Goal: Task Accomplishment & Management: Manage account settings

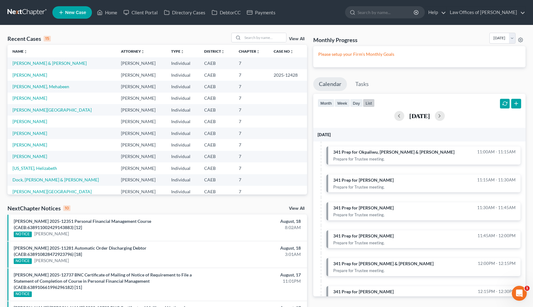
scroll to position [254, 0]
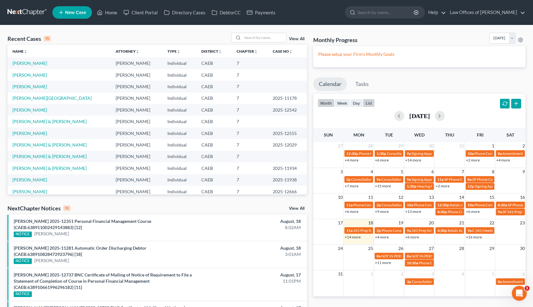
click at [372, 105] on button "list" at bounding box center [369, 103] width 12 height 8
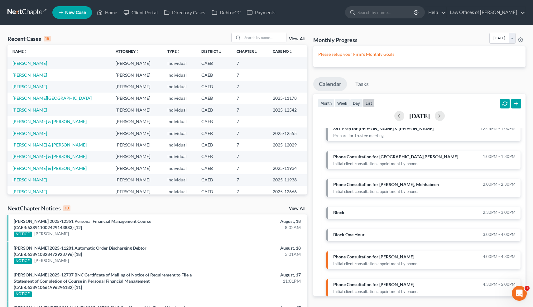
scroll to position [253, 0]
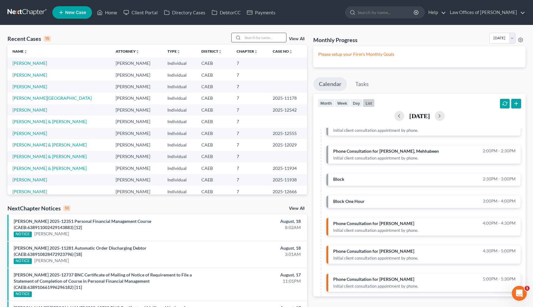
click at [268, 37] on input "search" at bounding box center [265, 37] width 44 height 9
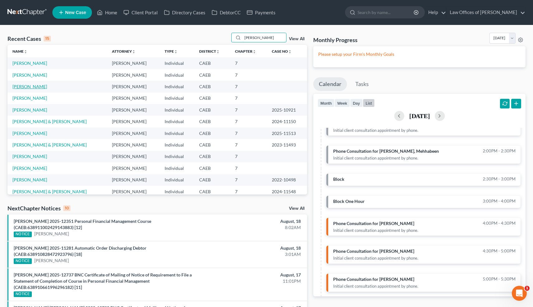
type input "[PERSON_NAME]"
click at [34, 88] on link "[PERSON_NAME]" at bounding box center [29, 86] width 35 height 5
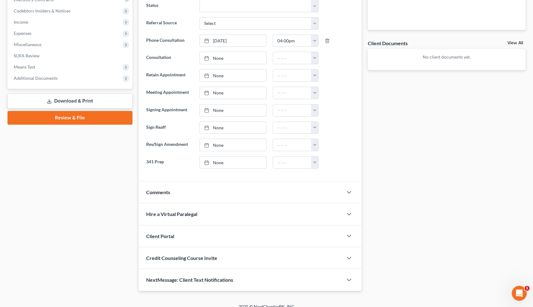
scroll to position [195, 0]
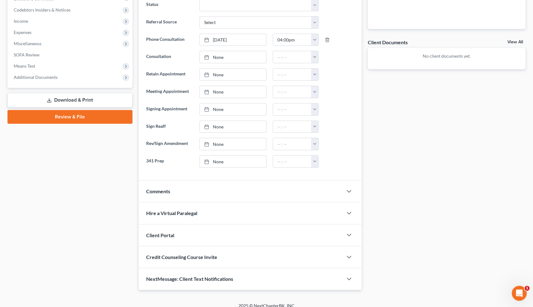
click at [214, 186] on div "Comments" at bounding box center [241, 192] width 205 height 22
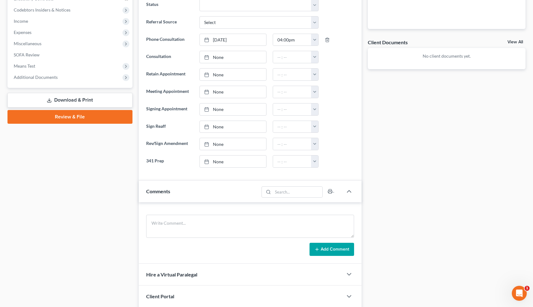
scroll to position [263, 0]
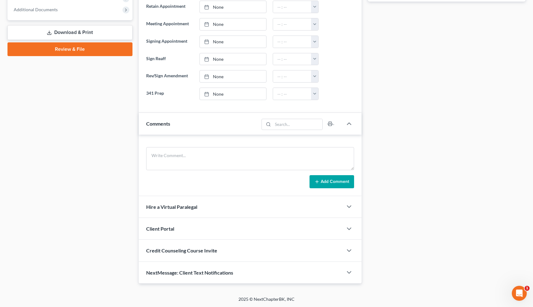
click at [184, 268] on div "NextMessage: Client Text Notifications" at bounding box center [241, 273] width 205 height 22
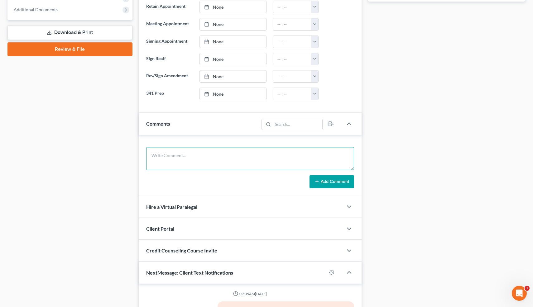
click at [190, 156] on textarea at bounding box center [250, 158] width 208 height 23
click at [152, 155] on textarea "Filed in [DATE] [GEOGRAPHIC_DATA]. Not being sued. Married." at bounding box center [250, 158] width 208 height 23
click at [288, 157] on textarea "[GEOGRAPHIC_DATA]. Filed in [DATE] [GEOGRAPHIC_DATA]. Not being sued. Married." at bounding box center [250, 158] width 208 height 23
click at [296, 156] on textarea "[GEOGRAPHIC_DATA]. Filed in [DATE] [GEOGRAPHIC_DATA]. Not being sued. Married. …" at bounding box center [250, 158] width 208 height 23
click at [315, 155] on textarea "[GEOGRAPHIC_DATA]. Filed in [DATE] [GEOGRAPHIC_DATA]. Not being sued. Married. …" at bounding box center [250, 158] width 208 height 23
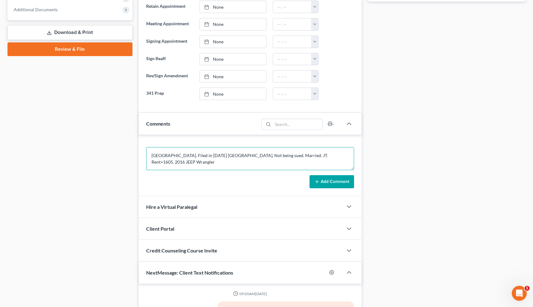
click at [328, 155] on textarea "[GEOGRAPHIC_DATA]. Filed in [DATE] [GEOGRAPHIC_DATA]. Not being sued. Married. …" at bounding box center [250, 158] width 208 height 23
click at [255, 162] on textarea "[GEOGRAPHIC_DATA]. Filed in [DATE] [GEOGRAPHIC_DATA]. Not being sued. Married. …" at bounding box center [250, 158] width 208 height 23
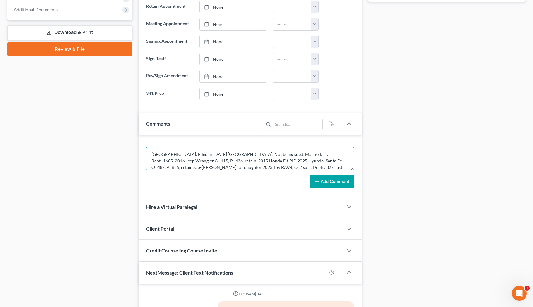
scroll to position [8, 0]
click at [209, 167] on textarea "[GEOGRAPHIC_DATA]. Filed in [DATE] [GEOGRAPHIC_DATA]. Not being sued. Married. …" at bounding box center [250, 158] width 208 height 23
click at [217, 167] on textarea "[GEOGRAPHIC_DATA]. Filed in [DATE] [GEOGRAPHIC_DATA]. Not being sued. Married. …" at bounding box center [250, 158] width 208 height 23
click at [248, 165] on textarea "[GEOGRAPHIC_DATA]. Filed in [DATE] [GEOGRAPHIC_DATA]. Not being sued. Married. …" at bounding box center [250, 158] width 208 height 23
type textarea "[GEOGRAPHIC_DATA]. Filed in [DATE] [GEOGRAPHIC_DATA]. Not being sued. Married. …"
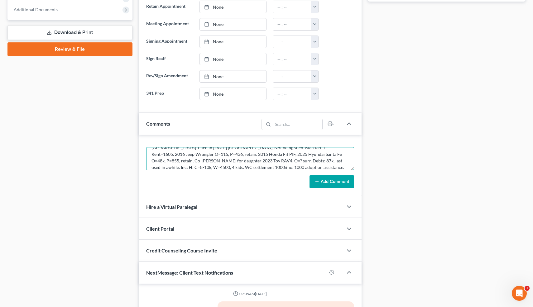
scroll to position [373, 0]
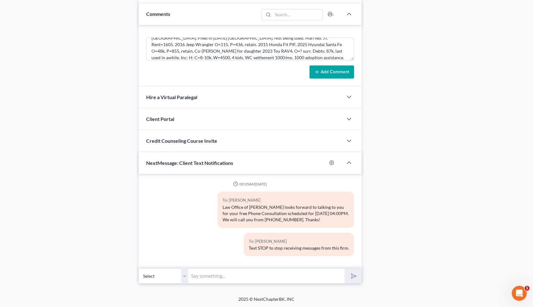
click at [202, 278] on input "text" at bounding box center [267, 275] width 156 height 15
paste input "[PHONE_NUMBER]"
type input "[PERSON_NAME] [PHONE_NUMBER]"
click at [344, 269] on button "submit" at bounding box center [352, 276] width 17 height 15
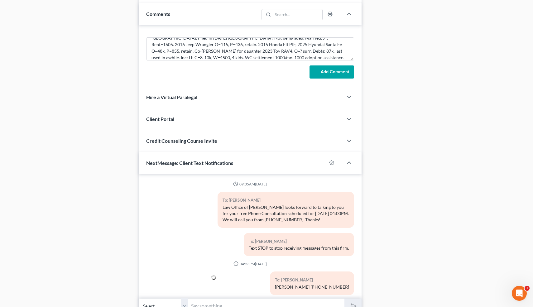
scroll to position [9, 0]
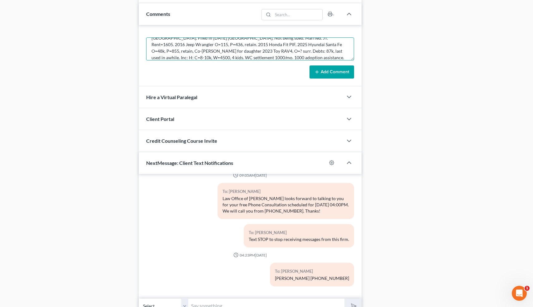
click at [264, 55] on textarea "[GEOGRAPHIC_DATA]. Filed in [DATE] [GEOGRAPHIC_DATA]. Not being sued. Married. …" at bounding box center [250, 48] width 208 height 23
type textarea "[GEOGRAPHIC_DATA]. Filed in [DATE] [GEOGRAPHIC_DATA]. Not being sued. Married. …"
click at [325, 72] on button "Add Comment" at bounding box center [332, 71] width 45 height 13
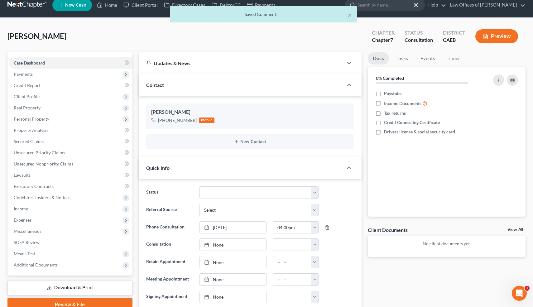
scroll to position [0, 0]
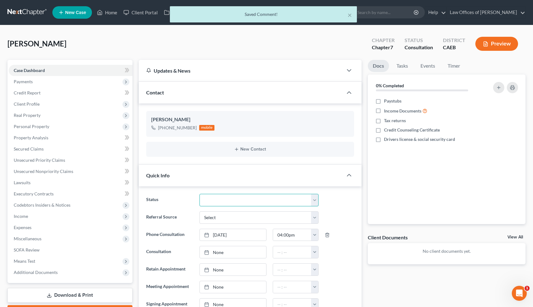
click at [241, 199] on select "Cancelled/Refund Closed Consultation Declined Discharged Filed Income Check In …" at bounding box center [259, 200] width 119 height 12
select select "13"
click at [349, 15] on button "×" at bounding box center [350, 14] width 4 height 7
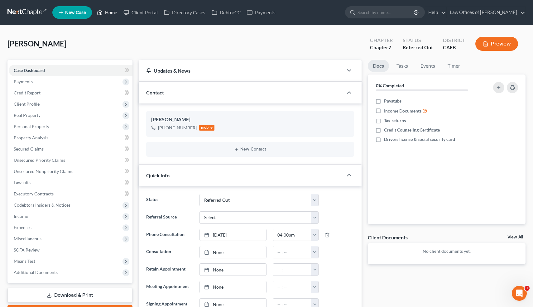
click at [109, 13] on link "Home" at bounding box center [107, 12] width 26 height 11
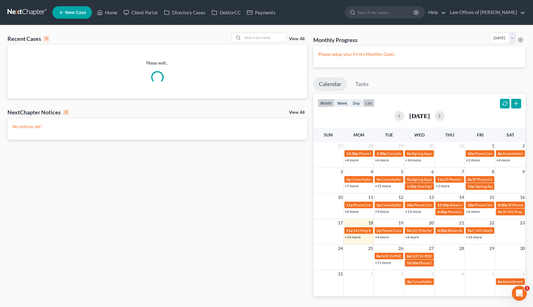
click at [370, 104] on button "list" at bounding box center [369, 103] width 12 height 8
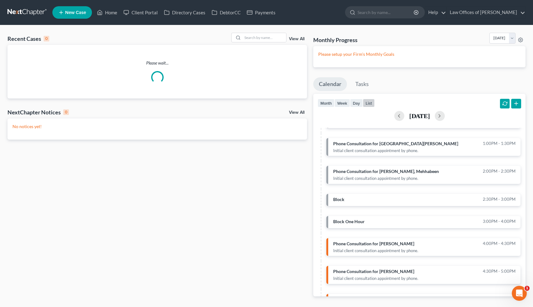
scroll to position [253, 0]
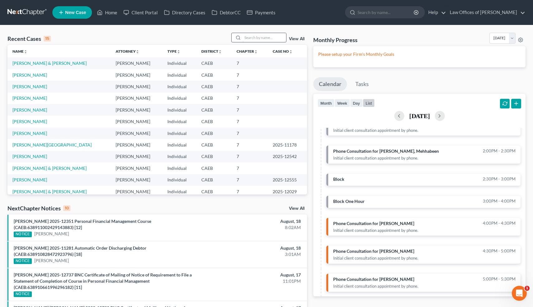
click at [254, 38] on input "search" at bounding box center [265, 37] width 44 height 9
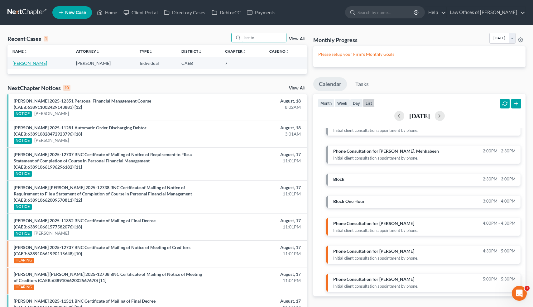
type input "bente"
click at [31, 64] on link "[PERSON_NAME]" at bounding box center [29, 62] width 35 height 5
select select "6"
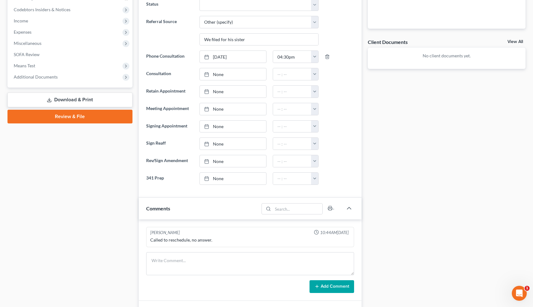
scroll to position [196, 0]
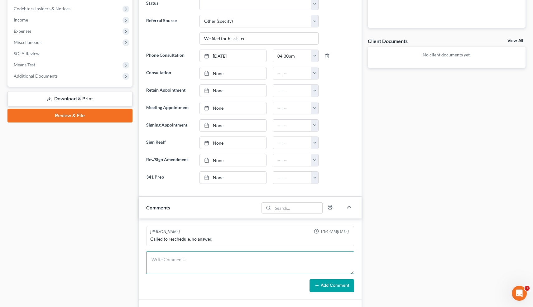
click at [162, 270] on textarea at bounding box center [250, 262] width 208 height 23
click at [153, 260] on textarea at bounding box center [250, 262] width 208 height 23
click at [227, 258] on textarea "Not being sued. Filed [DATE]" at bounding box center [250, 262] width 208 height 23
paste textarea "02-14000"
click at [242, 261] on textarea "Not being sued. Filed [DATE] 02-14000" at bounding box center [250, 262] width 208 height 23
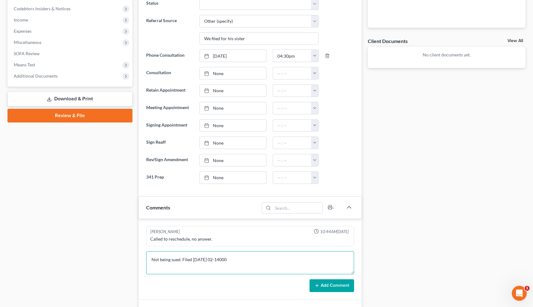
paste textarea "[DATE]"
click at [217, 266] on textarea "Not being sued. Filed [DATE] 02-14000 [DATE]. Not married. Rent=900. 2017 Mits …" at bounding box center [250, 262] width 208 height 23
click at [306, 267] on textarea "Not being sued. Filed [DATE] 02-14000 [DATE]. Not married. Rent=900. 2017 Mits …" at bounding box center [250, 262] width 208 height 23
type textarea "Not being sued. Filed [DATE] 02-14000 [DATE]. Not married. Rent=900. 2017 Mits …"
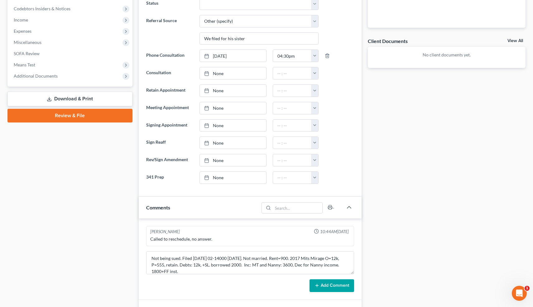
click at [345, 283] on button "Add Comment" at bounding box center [332, 285] width 45 height 13
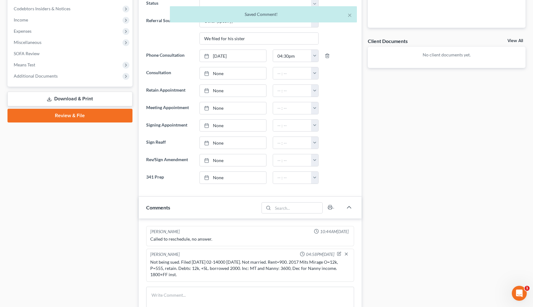
scroll to position [475, 0]
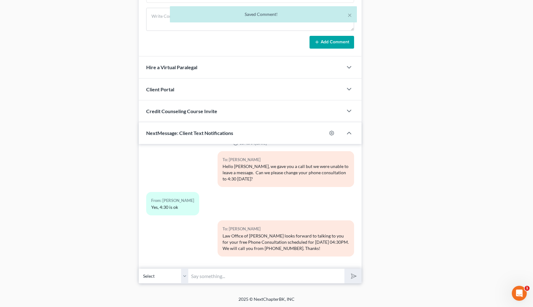
click at [271, 274] on input "text" at bounding box center [267, 275] width 156 height 15
type input "Nice talking to you! Like I said, just reply here if you have any questions or …"
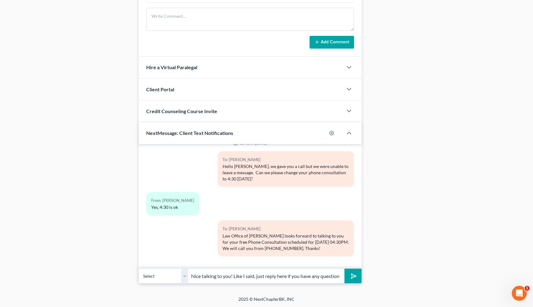
click at [354, 275] on polygon "submit" at bounding box center [352, 275] width 7 height 7
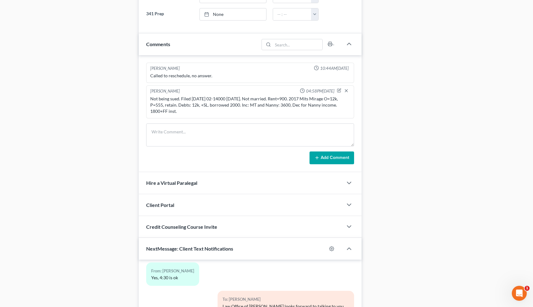
scroll to position [0, 0]
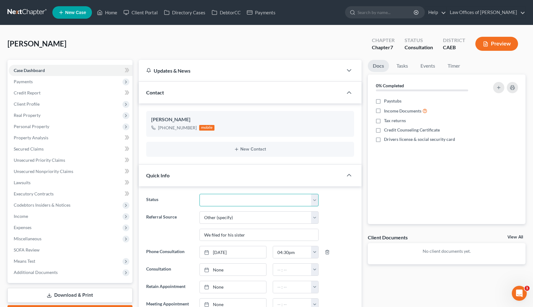
click at [219, 198] on select "Cancelled/Refund Closed Consultation Declined Discharged Filed Income Check In …" at bounding box center [259, 200] width 119 height 12
select select "10"
click at [113, 12] on link "Home" at bounding box center [107, 12] width 26 height 11
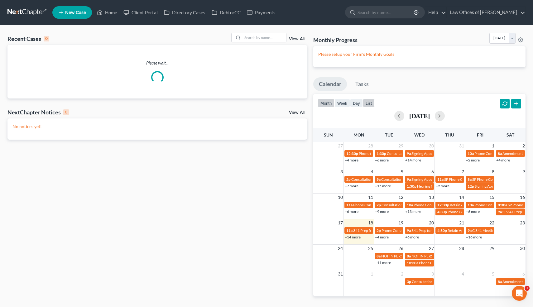
click at [369, 103] on button "list" at bounding box center [369, 103] width 12 height 8
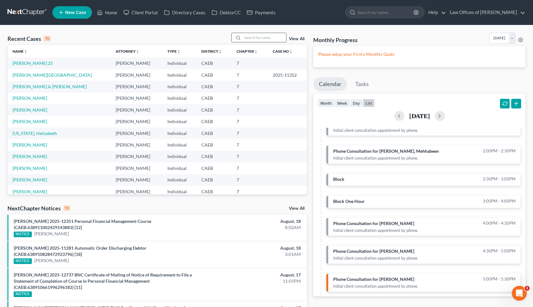
click at [260, 37] on input "search" at bounding box center [265, 37] width 44 height 9
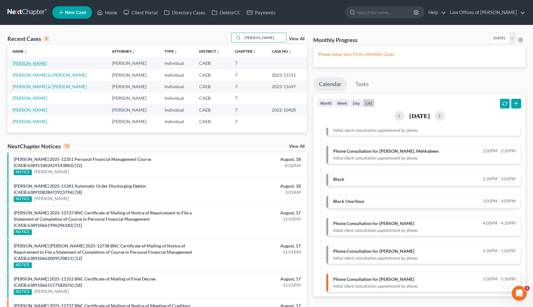
type input "[PERSON_NAME]"
click at [36, 64] on link "[PERSON_NAME]" at bounding box center [29, 62] width 35 height 5
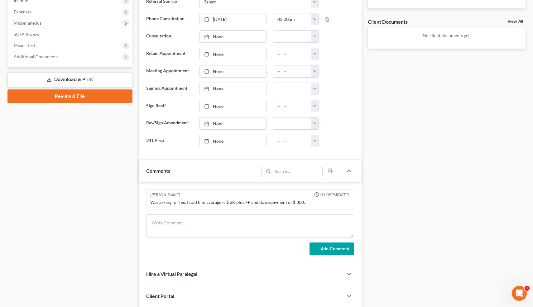
scroll to position [217, 0]
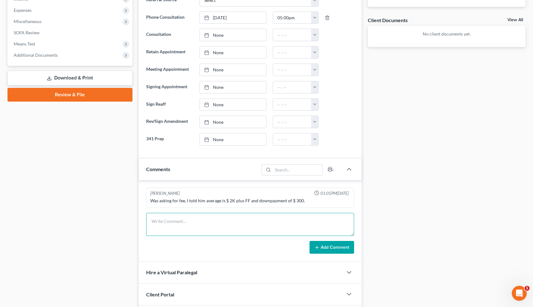
click at [192, 225] on textarea at bounding box center [250, 224] width 208 height 23
click at [192, 227] on textarea at bounding box center [250, 224] width 208 height 23
click at [312, 220] on textarea "Not married. C/S out=400. Lives w/parents. 2006 Lexus IS350 O=10k, P=328, retai…" at bounding box center [250, 224] width 208 height 23
click at [320, 221] on textarea "Not married. C/S out=400. Lives w/parents. 2006 Lexus IS350 O=10k, P=328, retai…" at bounding box center [250, 224] width 208 height 23
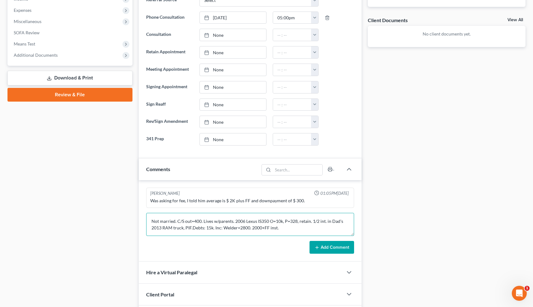
type textarea "Not married. C/S out=400. Lives w/parents. 2006 Lexus IS350 O=10k, P=328, retai…"
click at [340, 249] on button "Add Comment" at bounding box center [332, 247] width 45 height 13
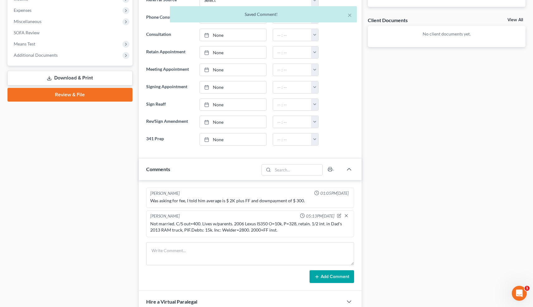
scroll to position [312, 0]
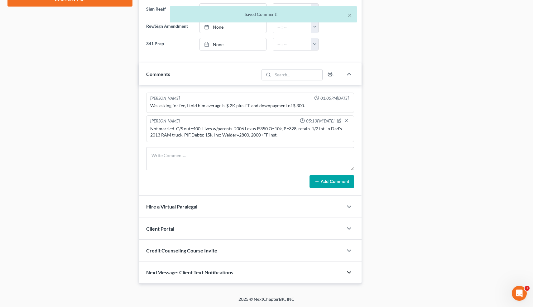
click at [349, 272] on icon "button" at bounding box center [348, 272] width 7 height 7
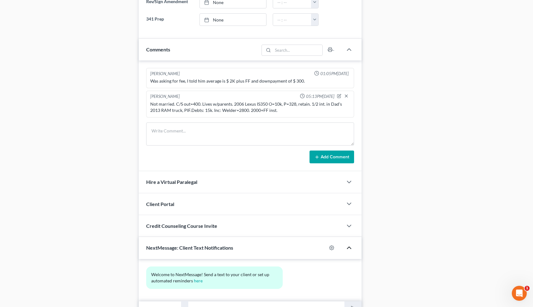
scroll to position [370, 0]
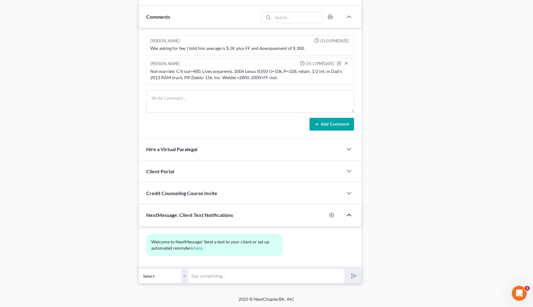
click at [262, 272] on input "text" at bounding box center [267, 275] width 156 height 15
type input "Nice talking to you! Like I said, just reply here if you have any questions or …"
click at [344, 269] on button "submit" at bounding box center [352, 276] width 17 height 15
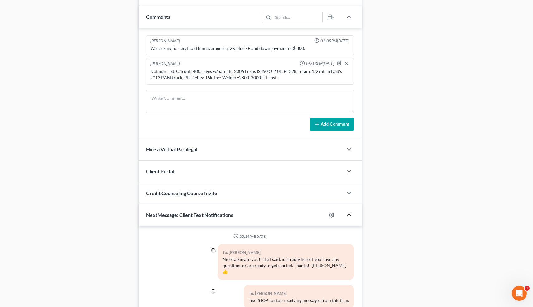
scroll to position [0, 0]
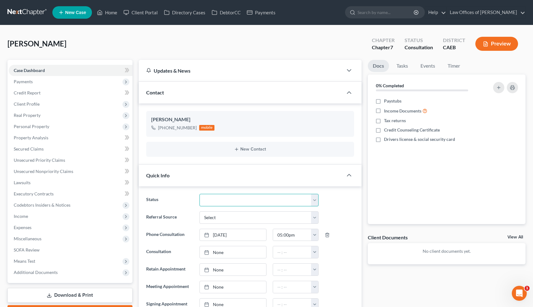
click at [219, 198] on select "Cancelled/Refund Closed Consultation Declined Discharged Filed Income Check In …" at bounding box center [259, 200] width 119 height 12
select select "11"
click at [112, 13] on link "Home" at bounding box center [107, 12] width 26 height 11
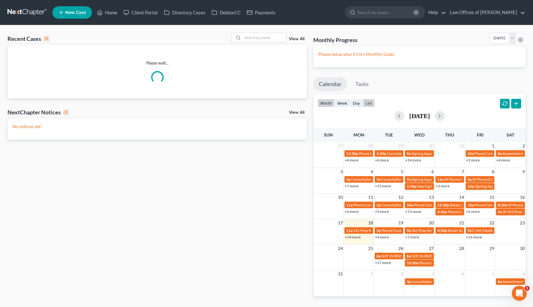
click at [369, 105] on button "list" at bounding box center [369, 103] width 12 height 8
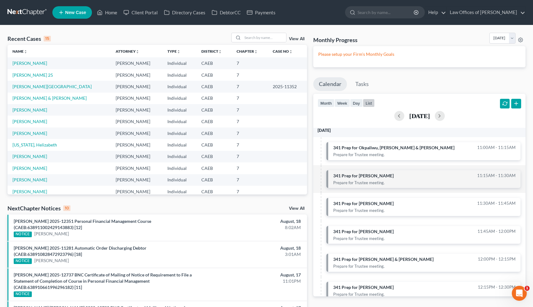
scroll to position [3, 0]
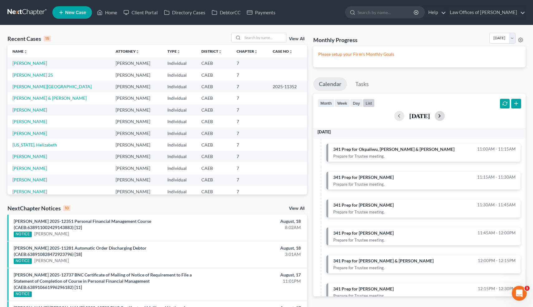
click at [445, 114] on button "button" at bounding box center [440, 116] width 10 height 10
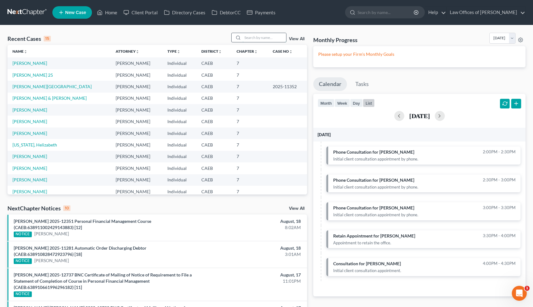
click at [274, 38] on input "search" at bounding box center [265, 37] width 44 height 9
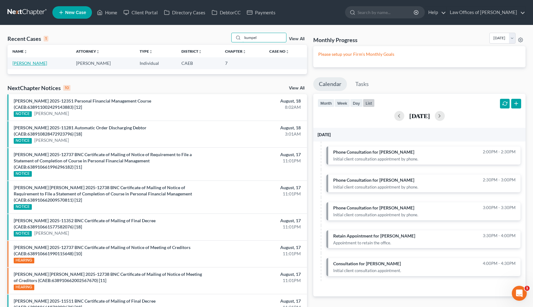
type input "kumpel"
click at [33, 64] on link "Kumpel, Albert" at bounding box center [29, 62] width 35 height 5
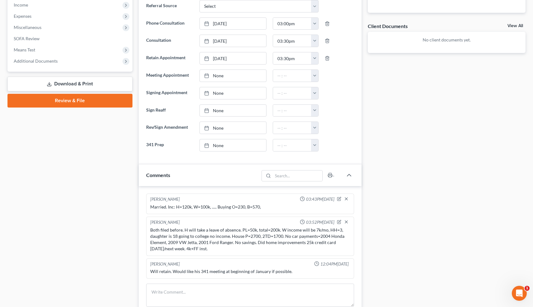
scroll to position [212, 0]
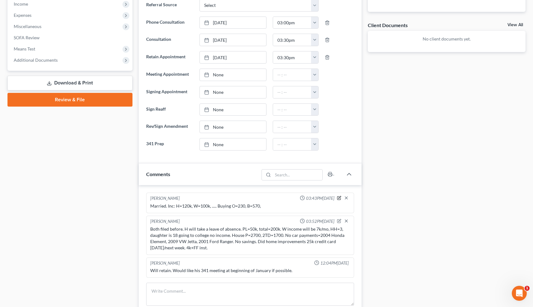
click at [338, 196] on icon "button" at bounding box center [339, 198] width 4 height 4
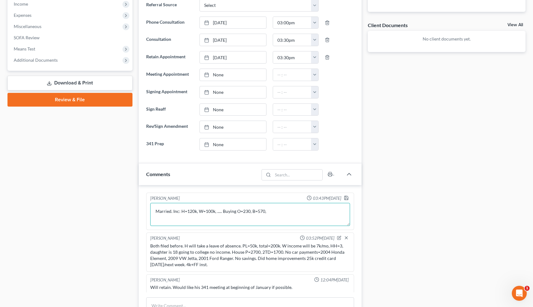
click at [255, 211] on textarea "Married. Inc: H=120k, W=100k, ..... Buying O=230, B=570," at bounding box center [250, 214] width 200 height 23
type textarea "Married. Inc: H=120k, W=100k, ..... Buying O=230, V=570,"
click at [346, 196] on icon "button" at bounding box center [346, 197] width 5 height 5
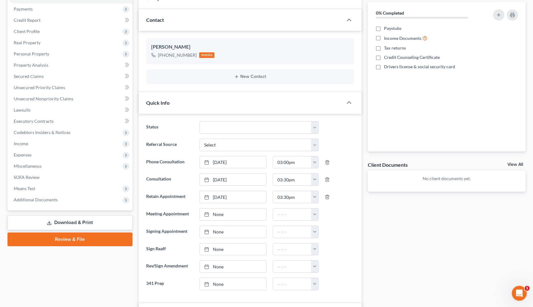
scroll to position [0, 0]
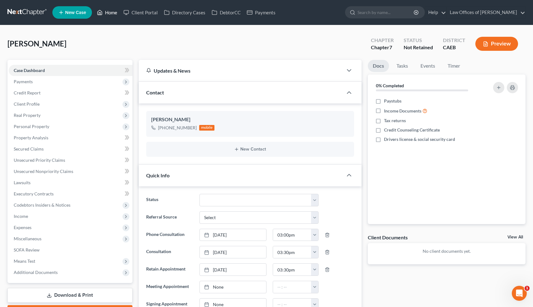
click at [110, 14] on link "Home" at bounding box center [107, 12] width 26 height 11
